Goal: Contribute content

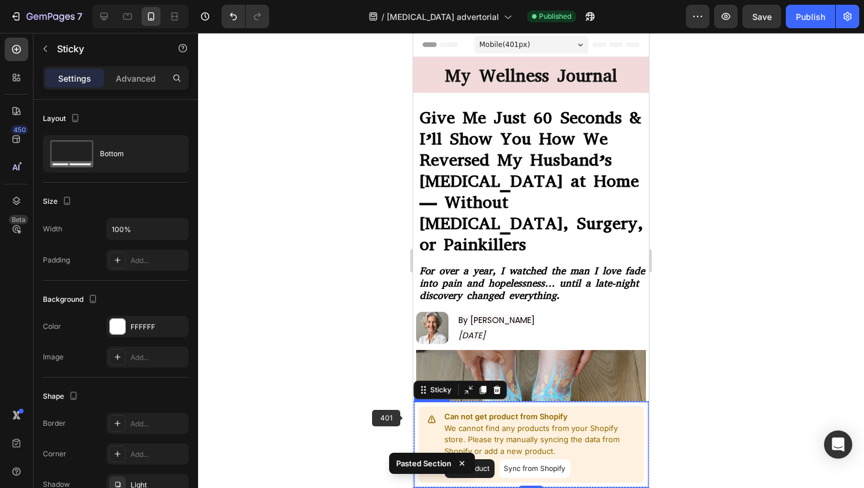
click at [395, 414] on div at bounding box center [531, 260] width 666 height 455
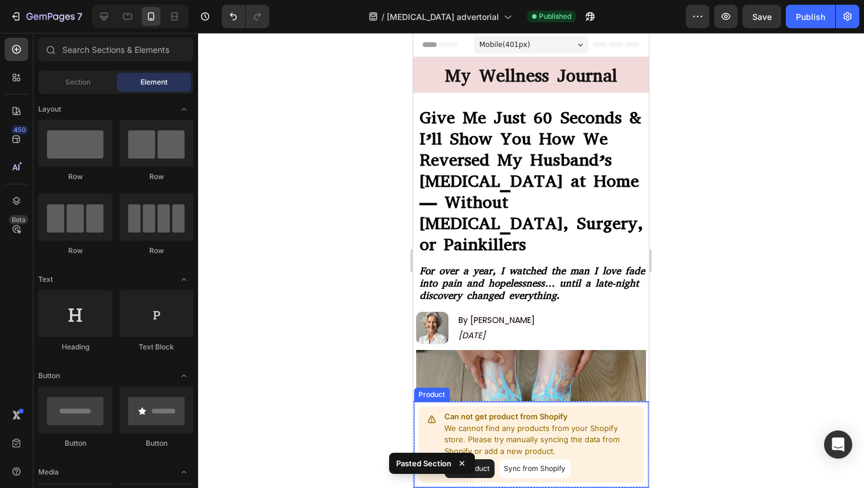
click at [479, 470] on button "Add product" at bounding box center [469, 468] width 50 height 19
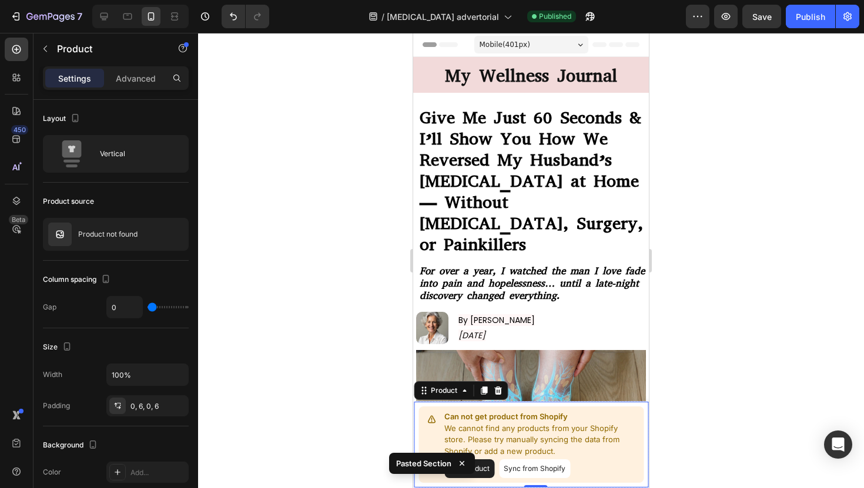
click at [532, 436] on p "We cannot find any products from your Shopify store. Please try manually syncin…" at bounding box center [541, 440] width 194 height 35
click at [528, 462] on button "Sync from Shopify" at bounding box center [534, 468] width 71 height 19
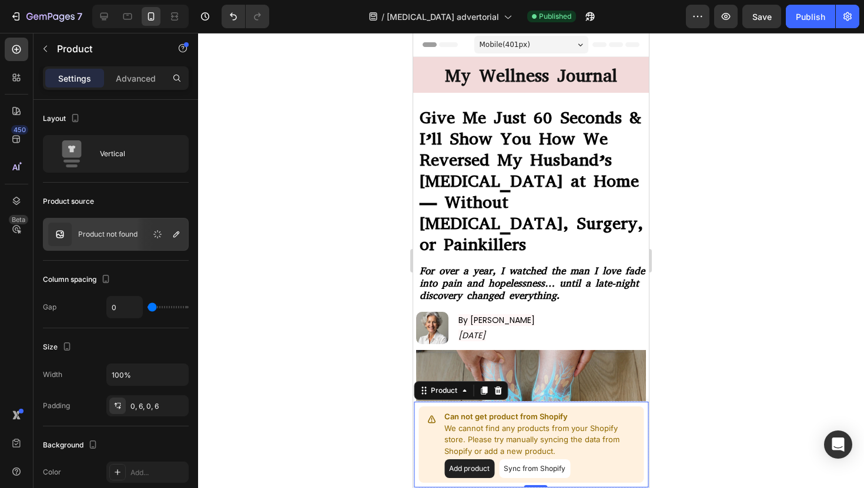
click at [528, 466] on button "Sync from Shopify" at bounding box center [534, 468] width 71 height 19
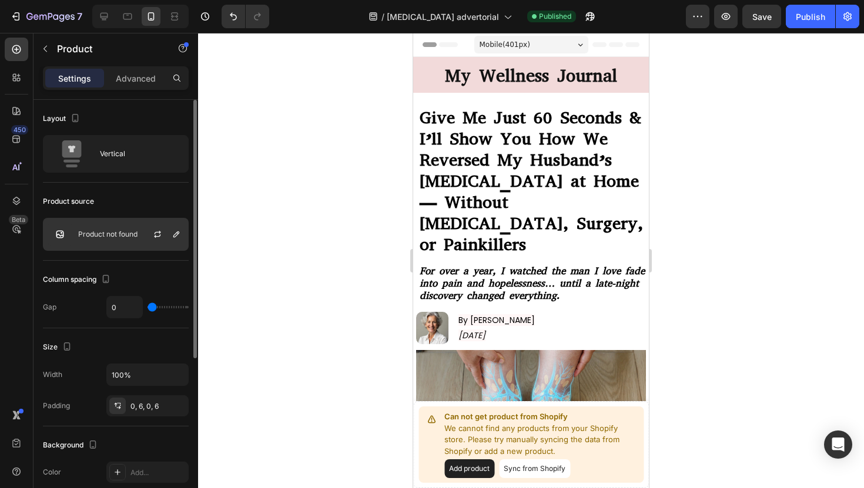
click at [112, 230] on p "Product not found" at bounding box center [107, 234] width 59 height 8
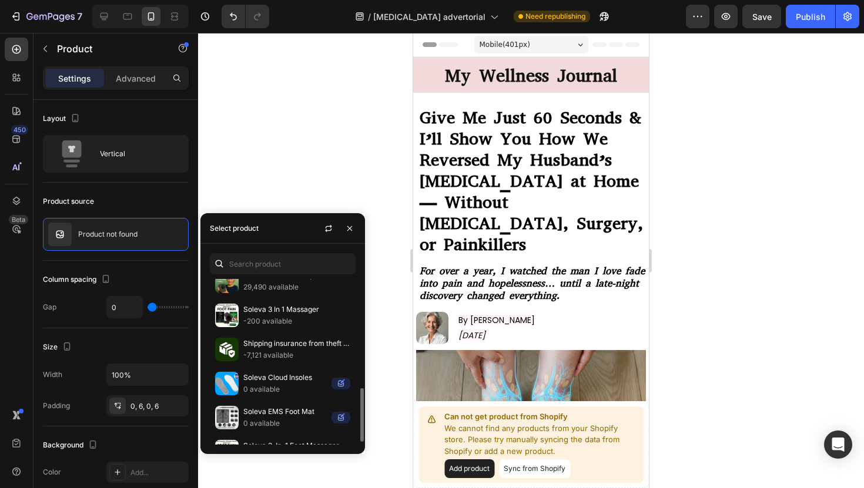
scroll to position [345, 0]
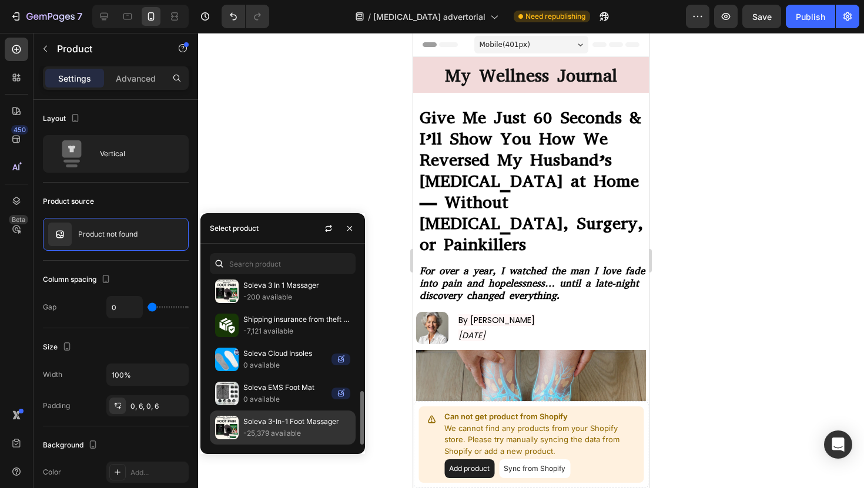
click at [270, 425] on p "Soleva 3-In-1 Foot Massager" at bounding box center [296, 422] width 107 height 12
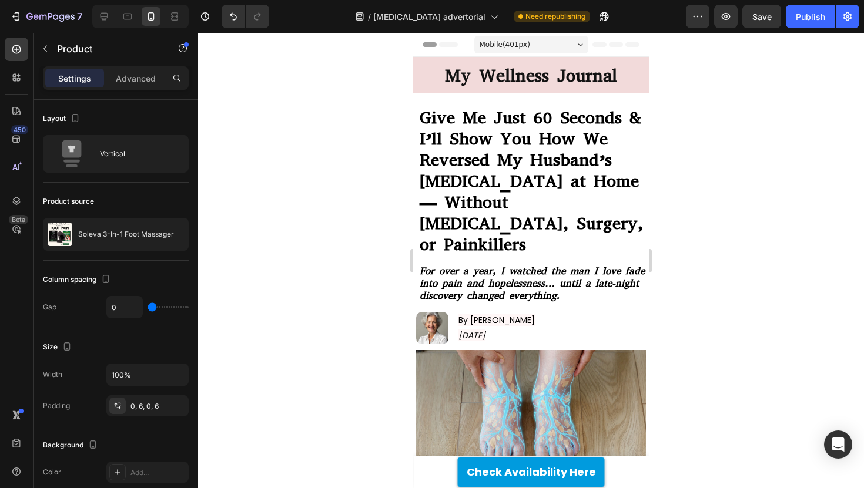
click at [302, 189] on div at bounding box center [531, 260] width 666 height 455
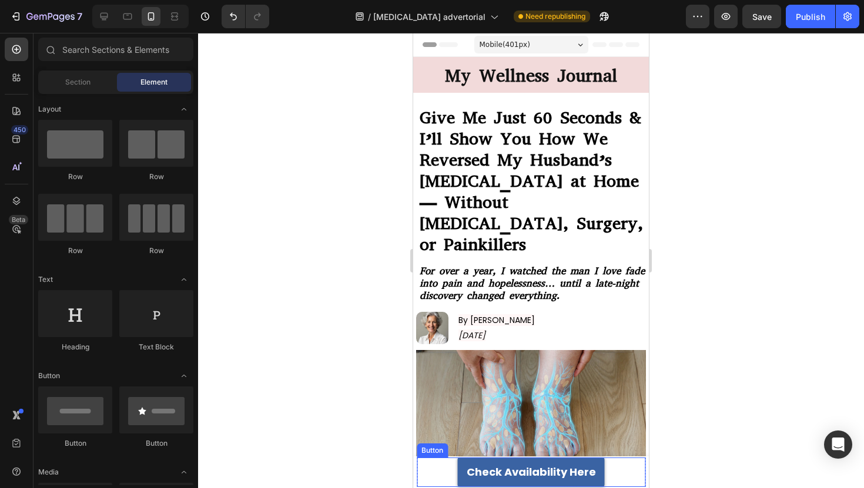
click at [466, 465] on link "Check Availability Here" at bounding box center [531, 472] width 147 height 29
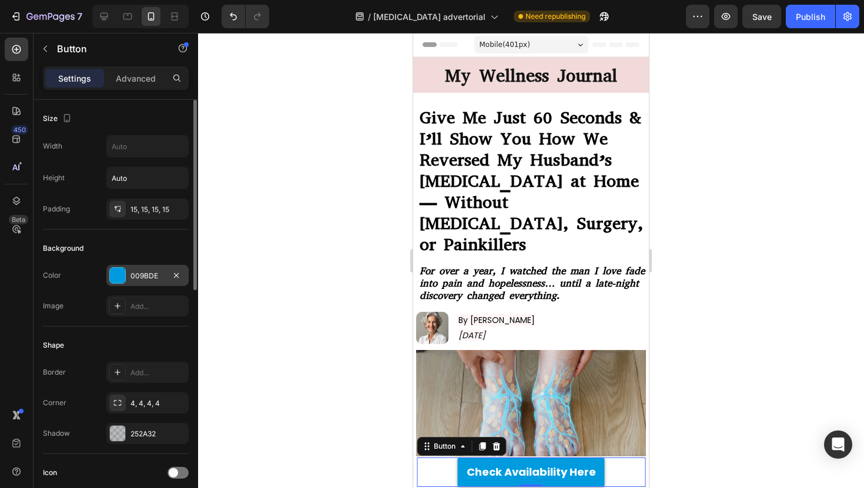
click at [124, 270] on div at bounding box center [117, 275] width 15 height 15
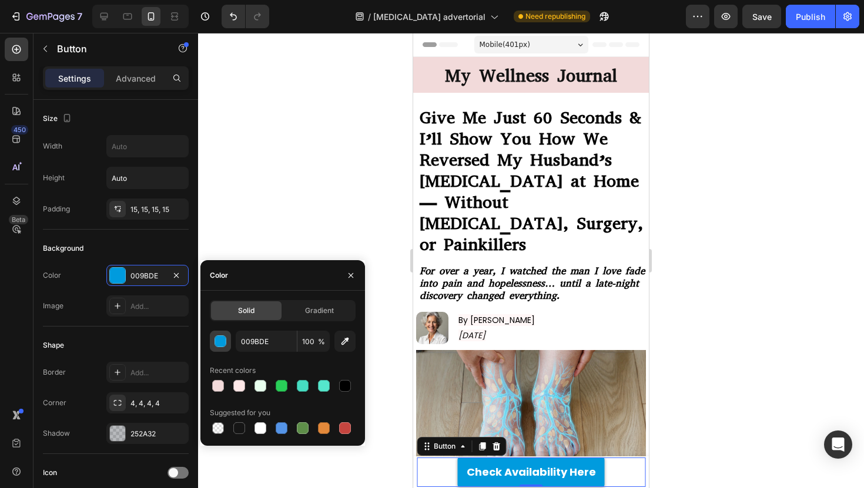
click at [230, 335] on button "button" at bounding box center [220, 341] width 21 height 21
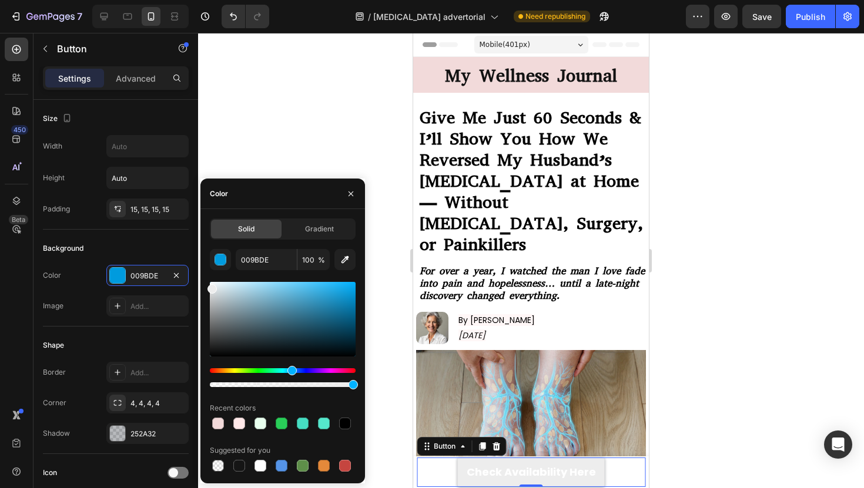
drag, startPoint x: 233, startPoint y: 301, endPoint x: 202, endPoint y: 288, distance: 33.5
click at [202, 288] on div "Solid Gradient 009BDE 100 % Recent colors Suggested for you" at bounding box center [282, 347] width 165 height 256
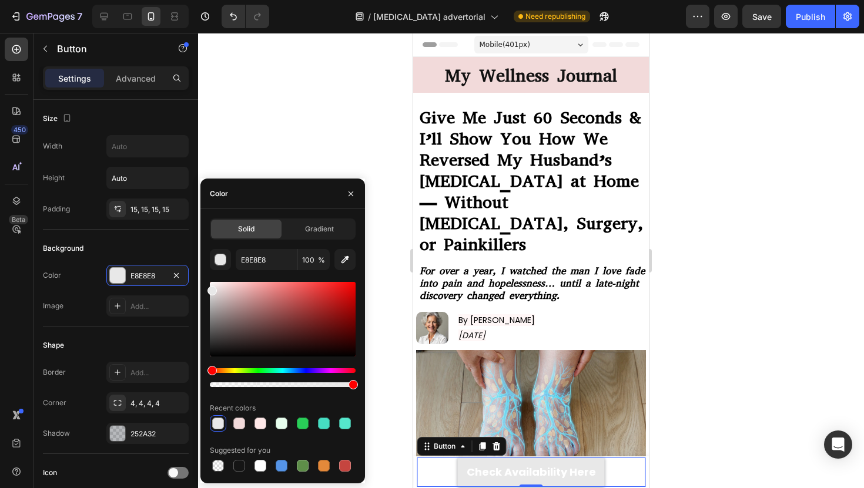
drag, startPoint x: 292, startPoint y: 372, endPoint x: 204, endPoint y: 372, distance: 87.5
click at [204, 372] on div "Solid Gradient E8E8E8 100 % Recent colors Suggested for you" at bounding box center [282, 347] width 165 height 256
drag, startPoint x: 209, startPoint y: 288, endPoint x: 237, endPoint y: 277, distance: 29.8
click at [237, 277] on div "E8E8E8 100 % Recent colors Suggested for you" at bounding box center [283, 361] width 146 height 225
type input "FFD1D1"
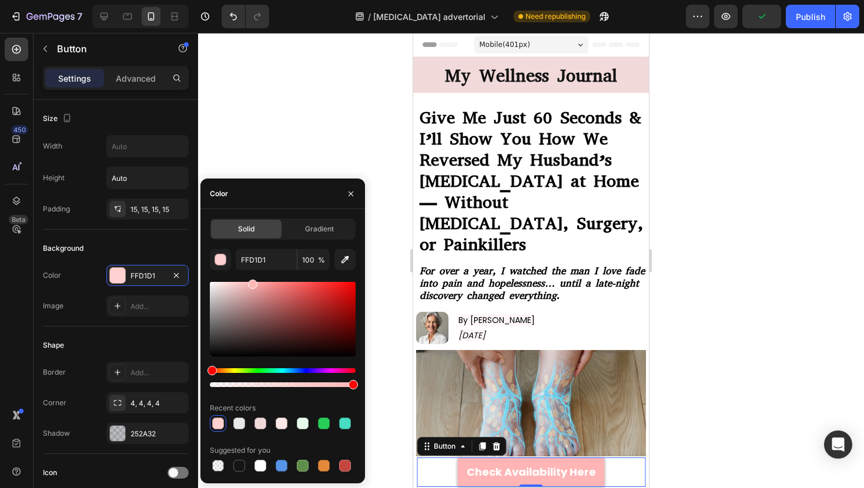
drag, startPoint x: 236, startPoint y: 285, endPoint x: 253, endPoint y: 278, distance: 17.7
click at [253, 278] on div "FFD1D1 100 % Recent colors Suggested for you" at bounding box center [283, 361] width 146 height 225
click at [283, 110] on div at bounding box center [531, 260] width 666 height 455
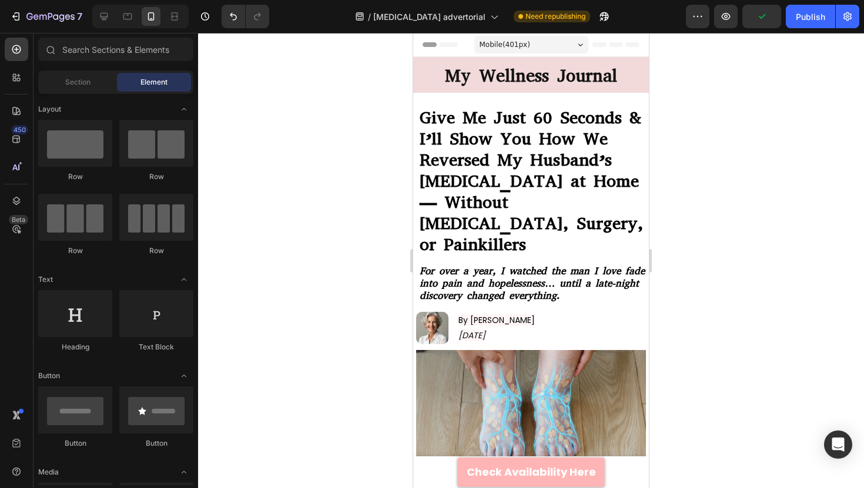
click at [304, 109] on div at bounding box center [531, 260] width 666 height 455
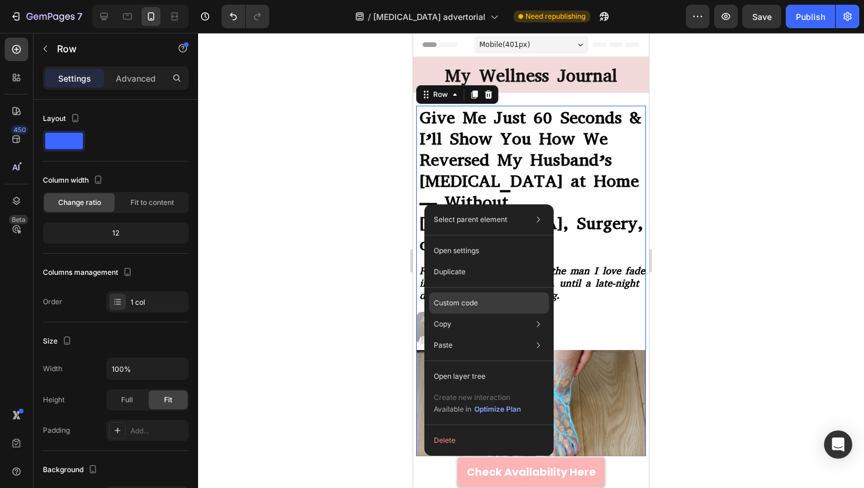
click at [468, 305] on p "Custom code" at bounding box center [456, 303] width 44 height 11
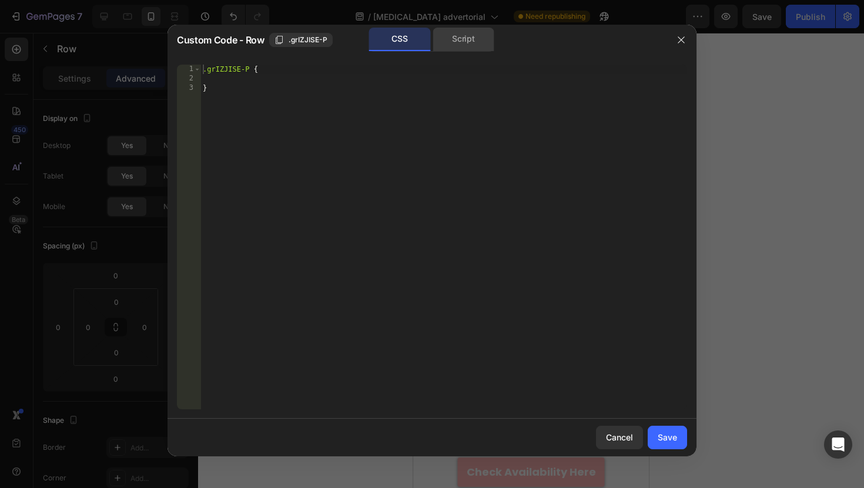
click at [456, 48] on div "Script" at bounding box center [463, 40] width 62 height 24
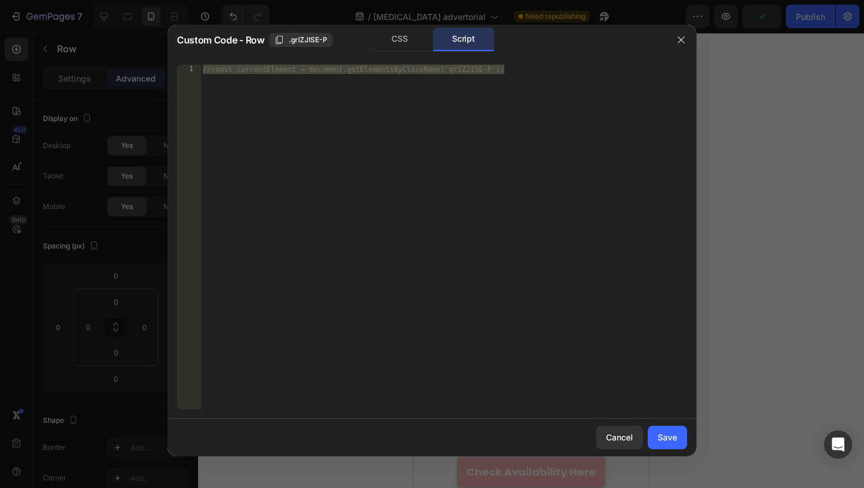
type textarea "//const currentElement = document.getElementsByClassName('grIZJISE-P');"
click at [301, 149] on div "//const currentElement = document.getElementsByClassName('grIZJISE-P');" at bounding box center [443, 247] width 486 height 364
paste textarea
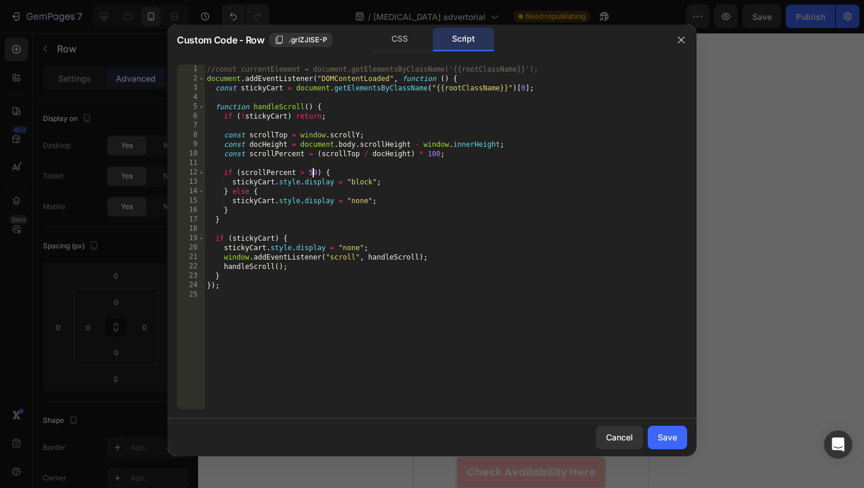
click at [313, 173] on div "//const currentElement = document.getElementsByClassName('{{rootClassName}}'); …" at bounding box center [445, 247] width 482 height 364
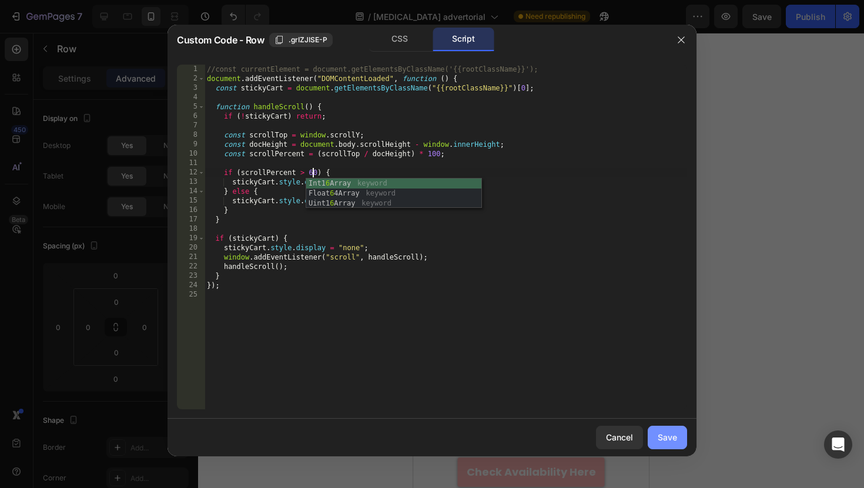
type textarea "if (scrollPercent > 60) {"
click at [666, 441] on div "Save" at bounding box center [666, 437] width 19 height 12
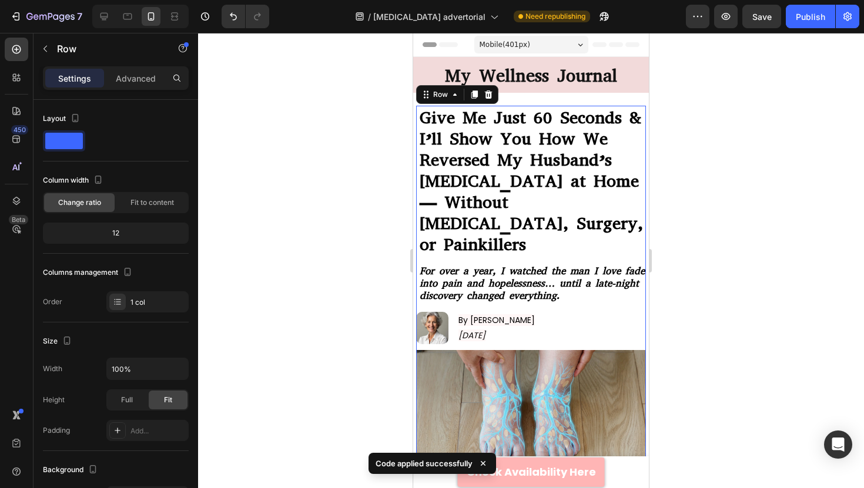
click at [814, 2] on div "7 Version history / [MEDICAL_DATA] advertorial Need republishing Preview Save P…" at bounding box center [432, 16] width 864 height 33
click at [811, 16] on div "Publish" at bounding box center [810, 17] width 29 height 12
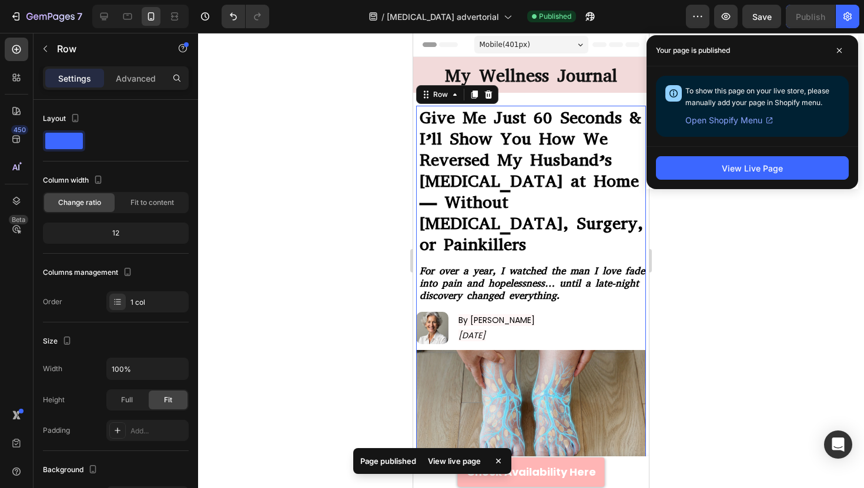
click at [276, 88] on div at bounding box center [531, 260] width 666 height 455
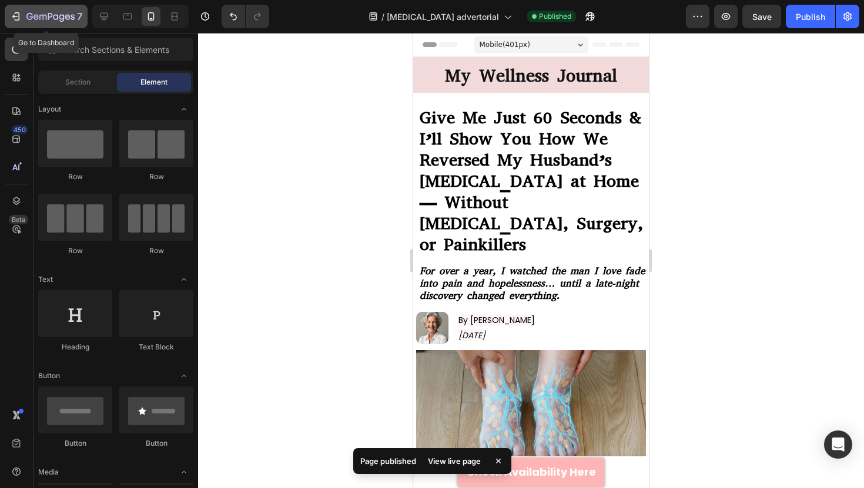
click at [62, 8] on button "7" at bounding box center [46, 17] width 83 height 24
